Goal: Find specific page/section: Find specific page/section

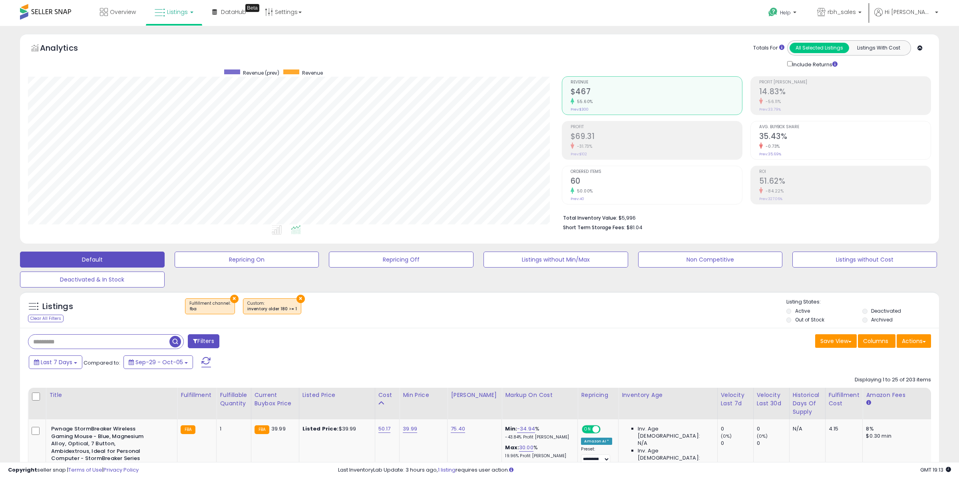
scroll to position [164, 533]
click at [174, 11] on span "Listings" at bounding box center [177, 12] width 21 height 8
click at [179, 67] on icon at bounding box center [181, 70] width 42 height 12
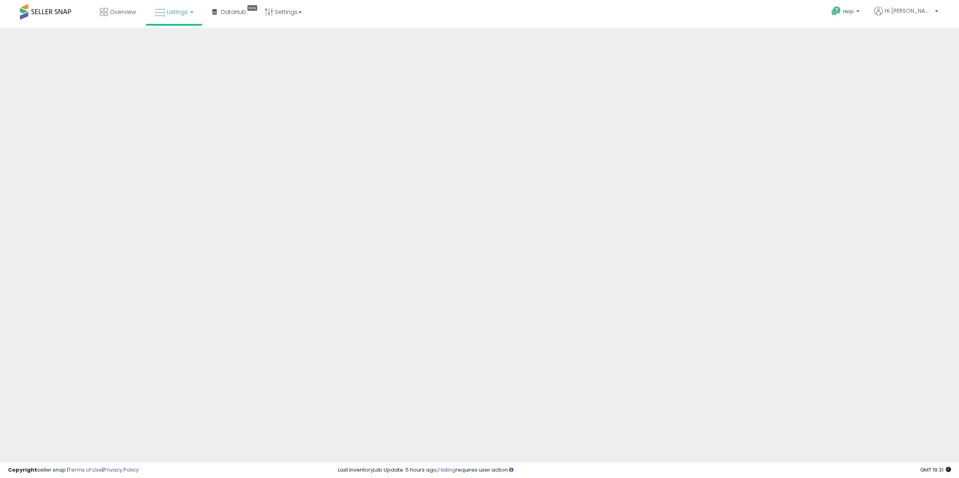
click at [190, 12] on b at bounding box center [191, 13] width 3 height 2
click at [188, 42] on icon at bounding box center [180, 39] width 35 height 10
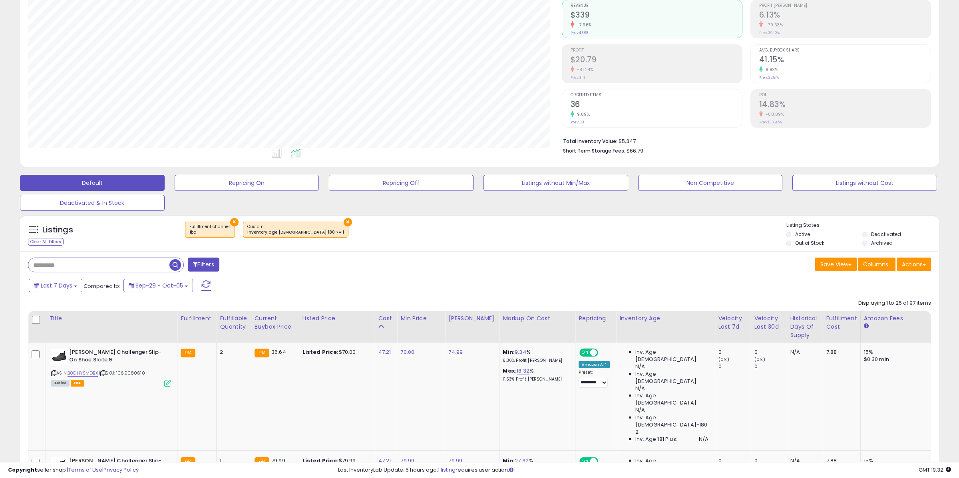
scroll to position [204, 0]
